Goal: Task Accomplishment & Management: Complete application form

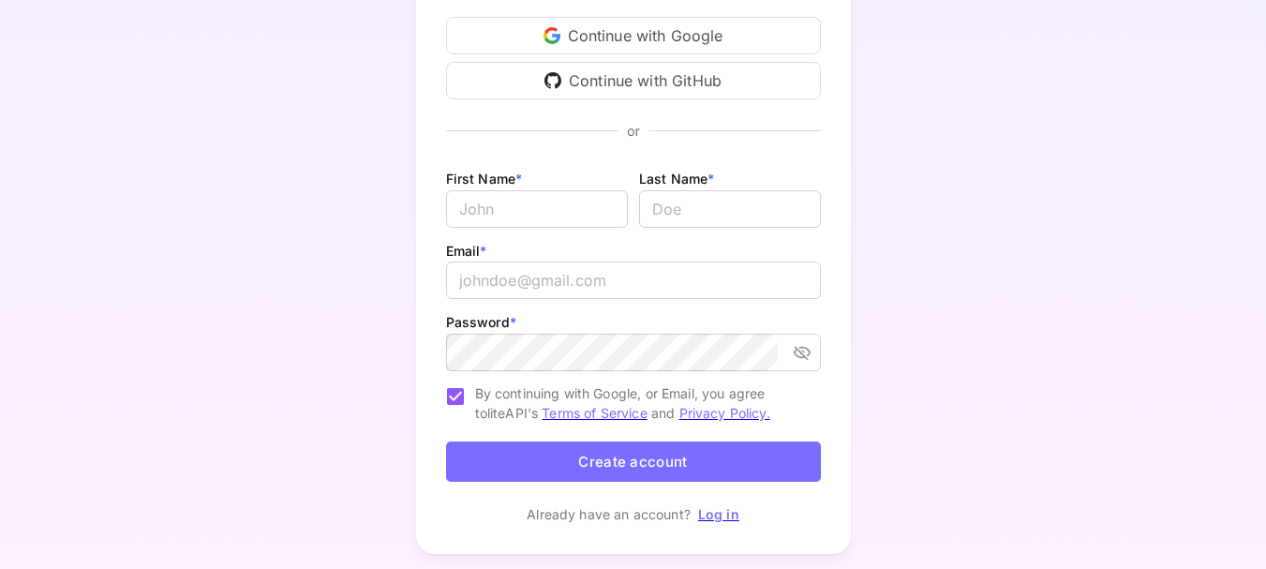
scroll to position [268, 0]
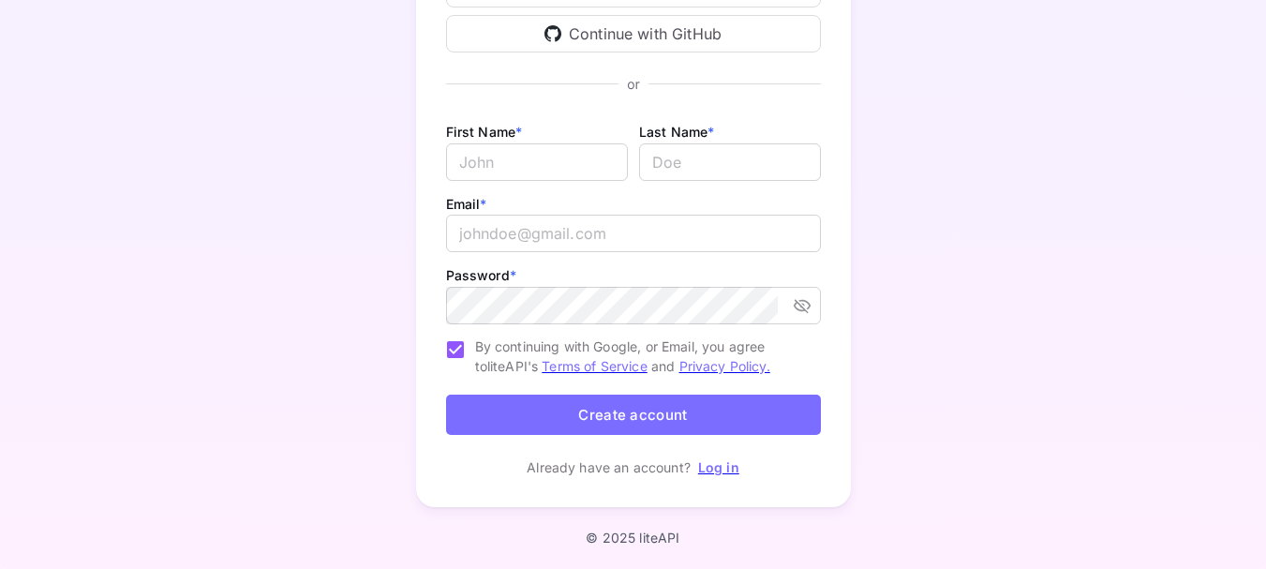
click at [975, 338] on div "Create your account Welcome! Please fill in the details to get started. Continu…" at bounding box center [632, 172] width 1101 height 716
click at [587, 156] on input "Email *" at bounding box center [537, 161] width 182 height 37
click at [919, 158] on div "Create your account Welcome! Please fill in the details to get started. Continu…" at bounding box center [632, 172] width 1101 height 716
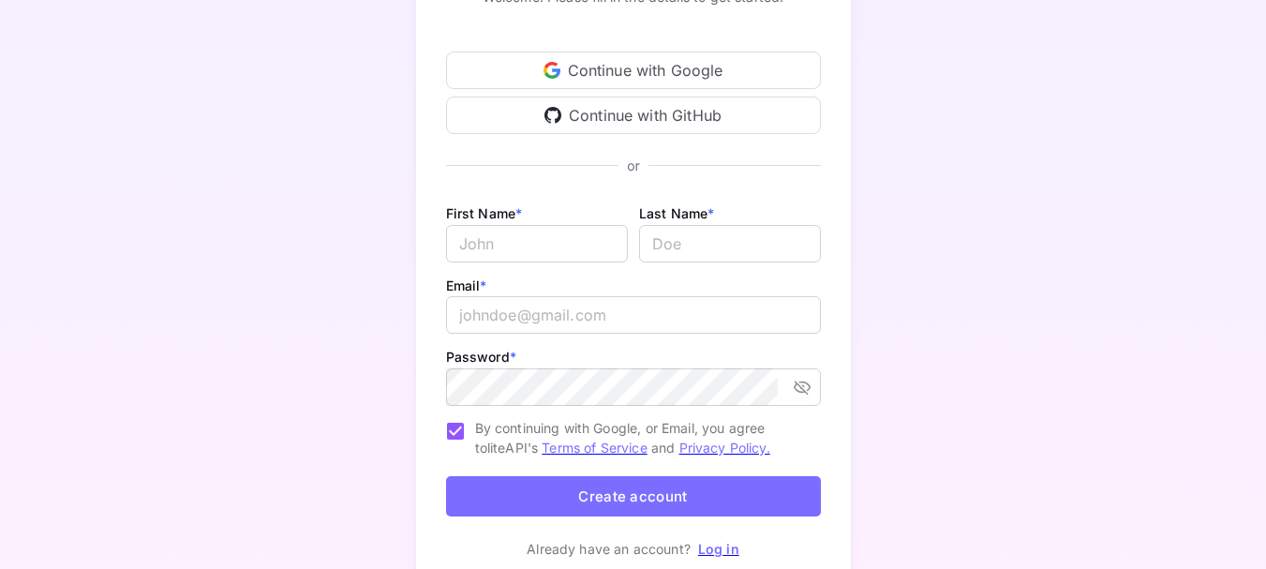
scroll to position [187, 0]
click at [546, 239] on input "Email *" at bounding box center [537, 242] width 182 height 37
type input "Safa"
click at [687, 238] on input "lastName" at bounding box center [730, 242] width 182 height 37
type input "ALMIA"
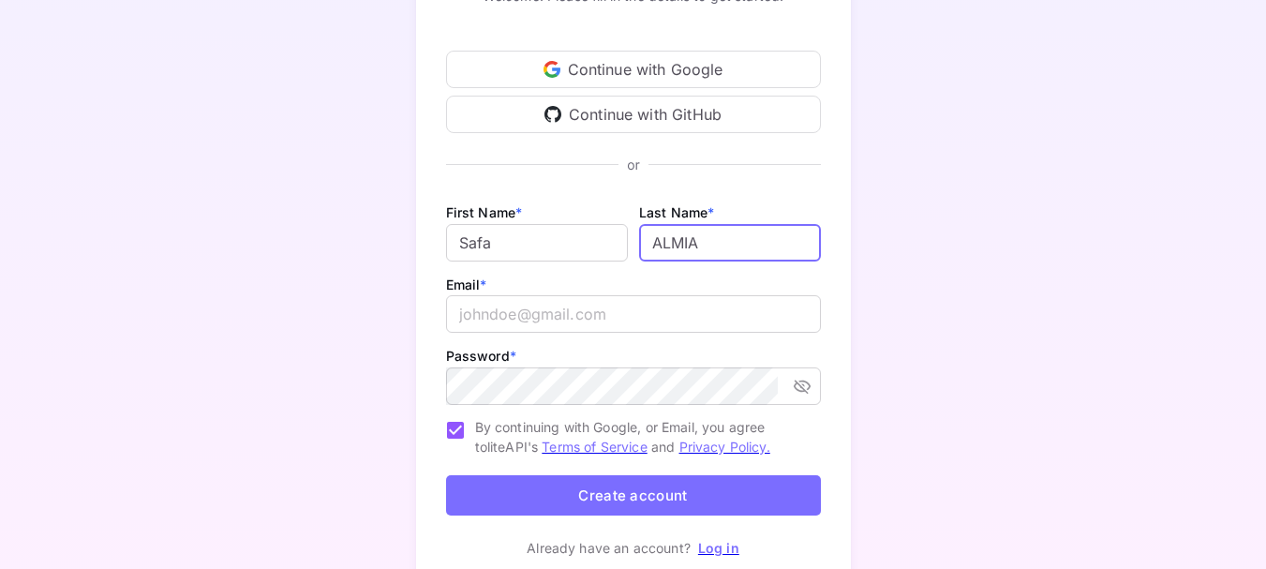
click at [561, 294] on div "Email * ​" at bounding box center [633, 308] width 375 height 71
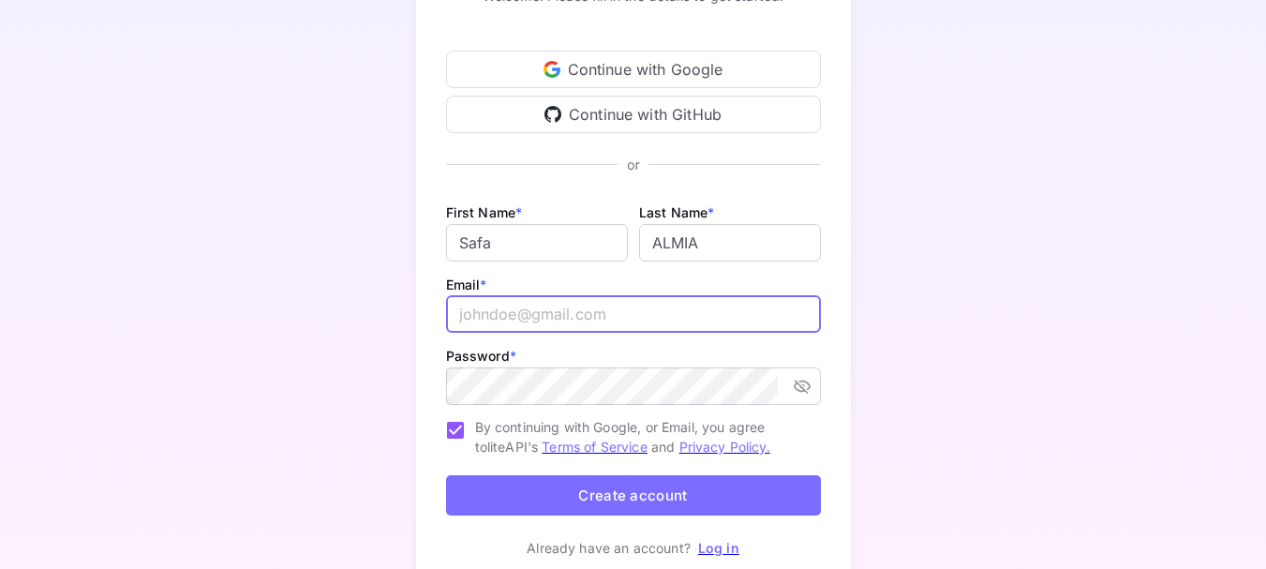
click at [558, 315] on input "email" at bounding box center [633, 313] width 375 height 37
click at [723, 508] on button "Create account" at bounding box center [633, 495] width 375 height 40
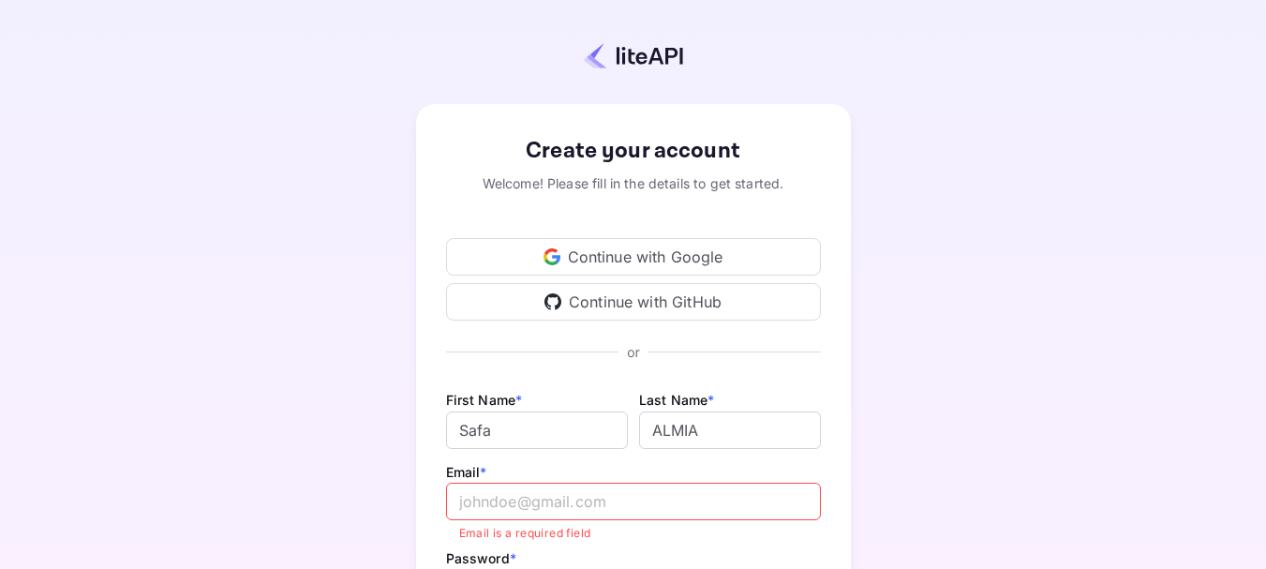
click at [759, 113] on div "Create your account Welcome! Please fill in the details to get started. Continu…" at bounding box center [633, 456] width 435 height 705
